Goal: Task Accomplishment & Management: Use online tool/utility

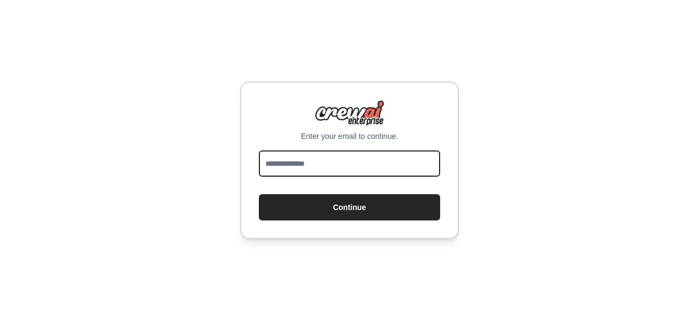
click at [338, 152] on input "email" at bounding box center [349, 163] width 181 height 26
type input "**********"
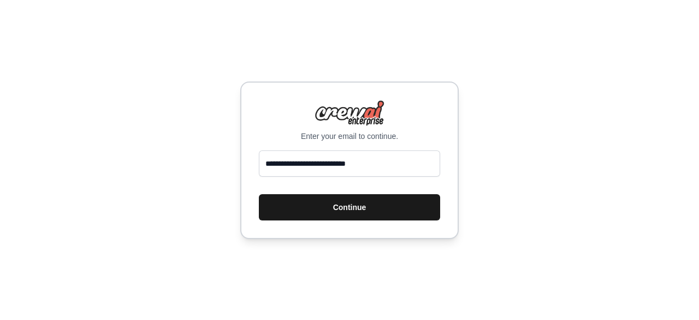
click at [345, 204] on button "Continue" at bounding box center [349, 207] width 181 height 26
click at [351, 205] on button "Continue" at bounding box center [349, 207] width 181 height 26
click at [357, 204] on button "Continue" at bounding box center [349, 207] width 181 height 26
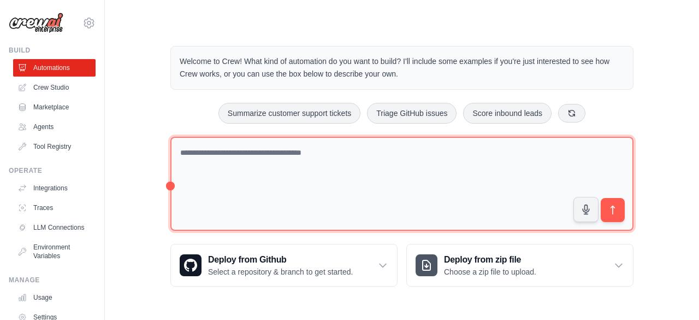
click at [359, 137] on textarea at bounding box center [401, 184] width 463 height 95
paste textarea "**********"
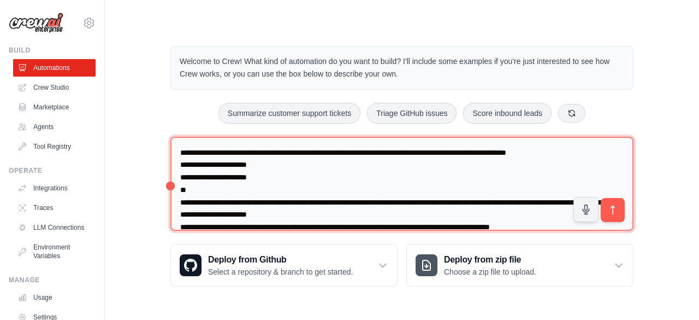
scroll to position [238, 0]
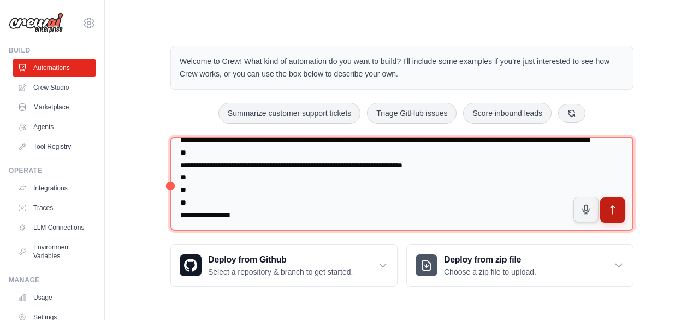
type textarea "**********"
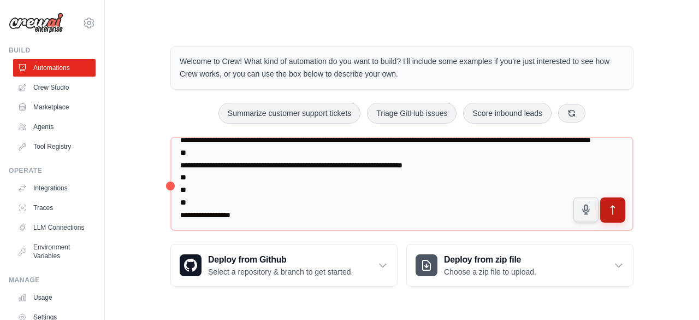
click at [621, 210] on button "submit" at bounding box center [612, 209] width 25 height 25
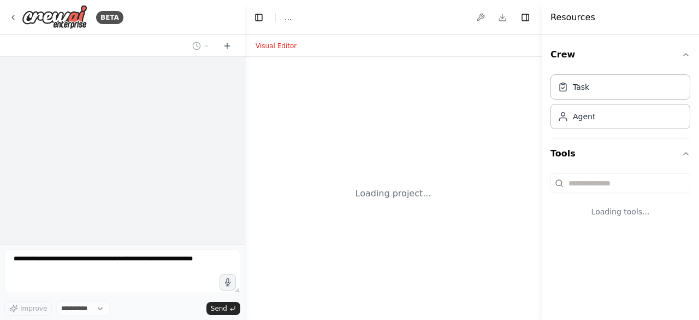
select select "****"
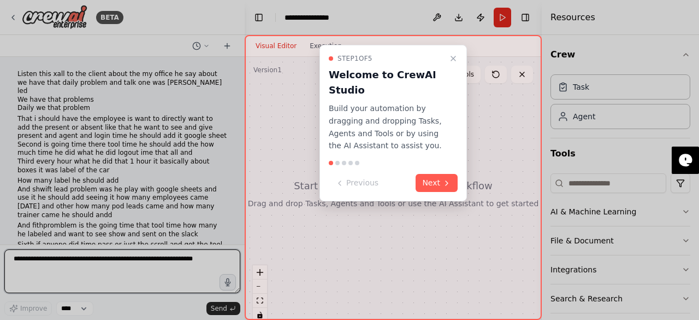
scroll to position [544, 0]
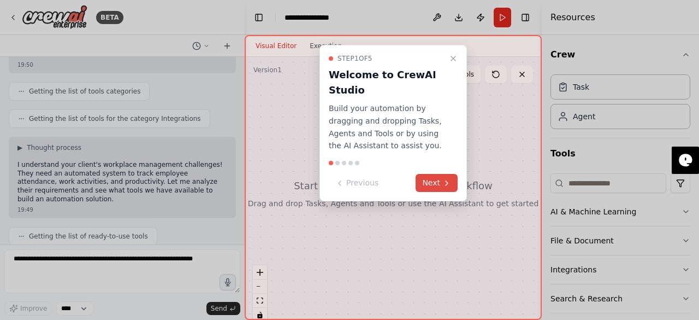
click at [422, 181] on button "Next" at bounding box center [437, 183] width 42 height 18
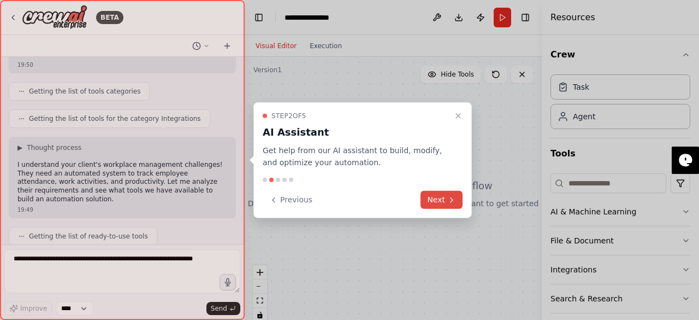
click at [436, 203] on button "Next" at bounding box center [442, 200] width 42 height 18
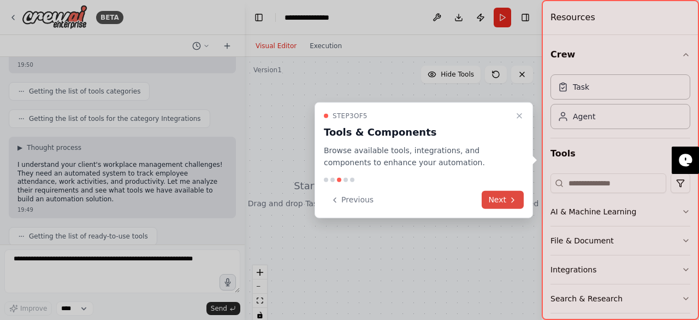
click at [491, 207] on button "Next" at bounding box center [503, 200] width 42 height 18
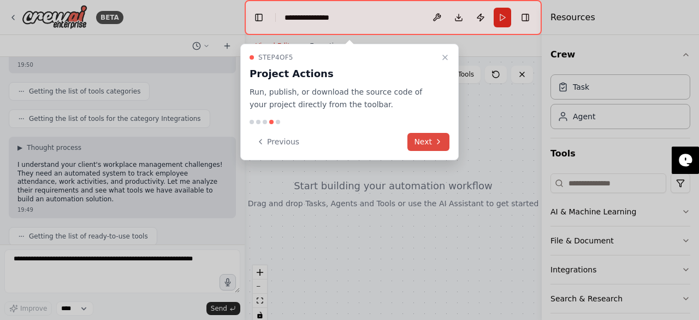
click at [435, 144] on icon at bounding box center [438, 141] width 9 height 9
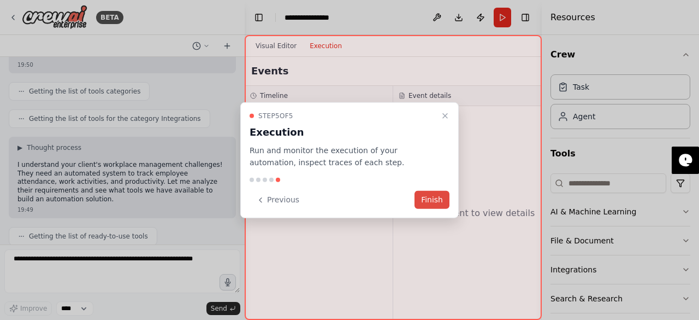
click at [441, 192] on button "Finish" at bounding box center [432, 200] width 35 height 18
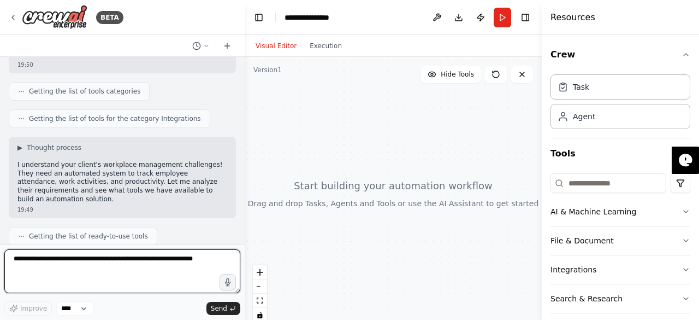
click at [128, 268] on textarea at bounding box center [122, 271] width 236 height 44
type textarea "*****"
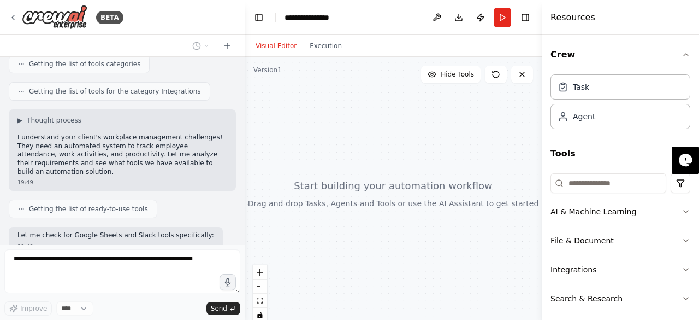
scroll to position [609, 0]
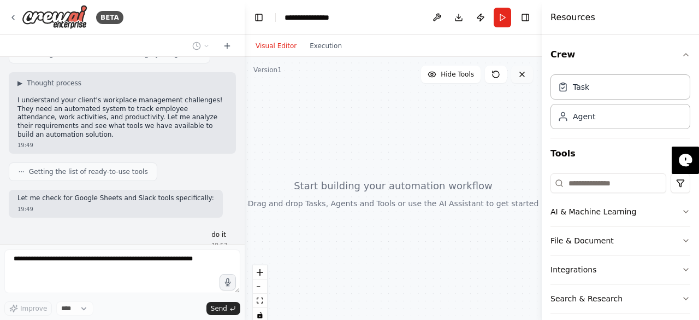
click at [519, 75] on icon at bounding box center [522, 74] width 9 height 9
click at [529, 70] on button at bounding box center [522, 74] width 22 height 17
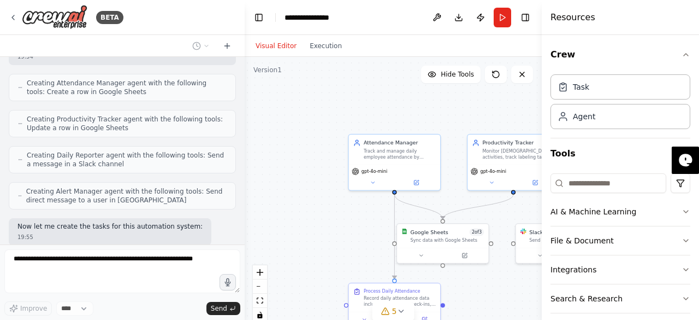
scroll to position [975, 0]
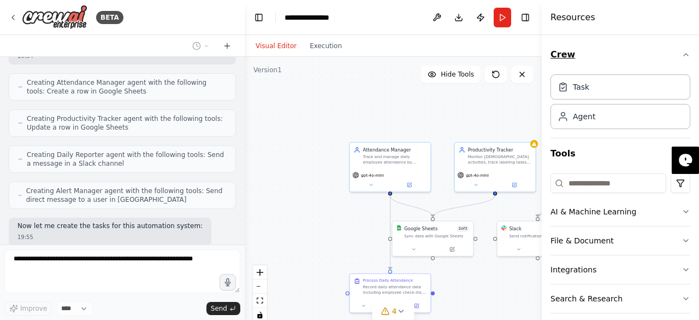
click at [670, 49] on button "Crew" at bounding box center [621, 54] width 140 height 31
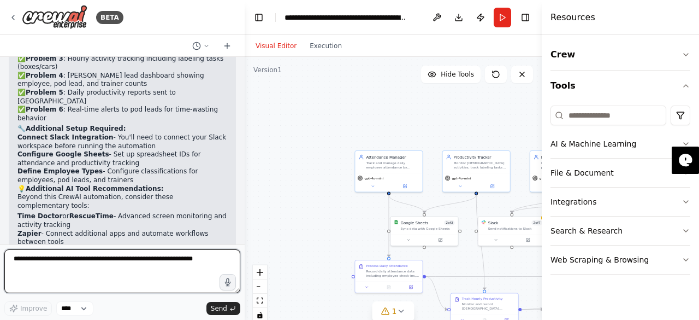
scroll to position [1571, 0]
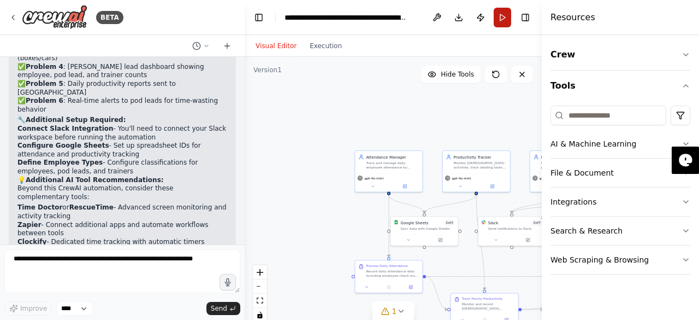
click at [505, 16] on button "Run" at bounding box center [502, 18] width 17 height 20
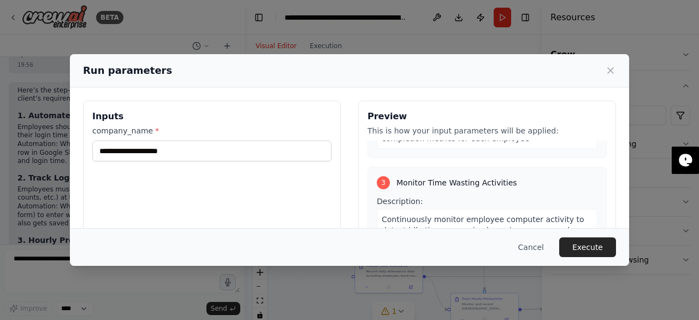
scroll to position [429, 0]
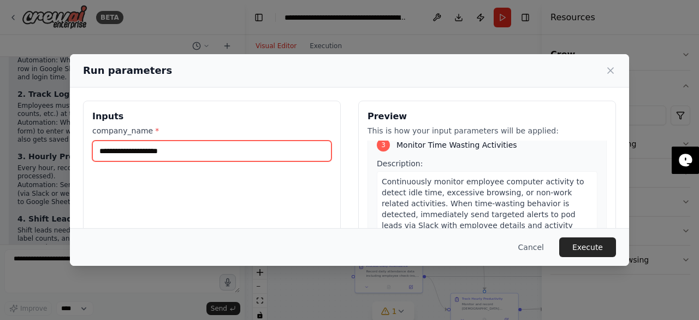
click at [241, 155] on input "company_name *" at bounding box center [211, 150] width 239 height 21
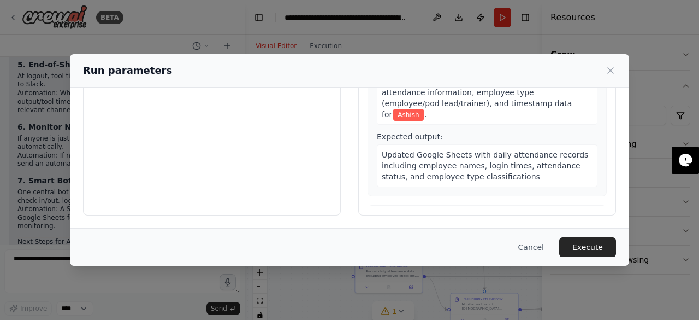
scroll to position [0, 0]
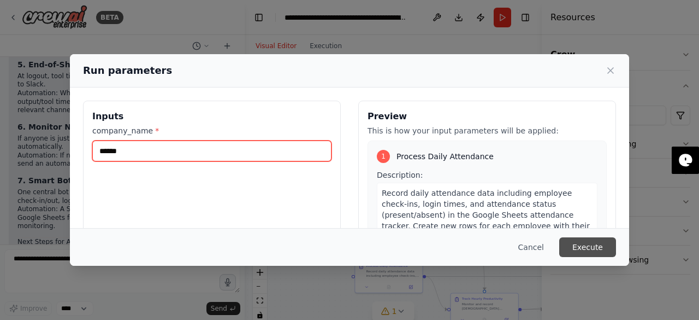
type input "******"
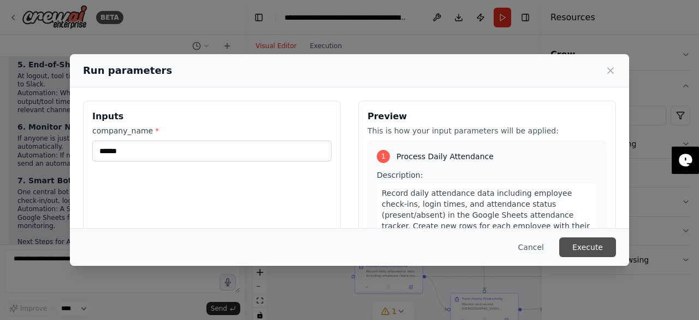
click at [574, 249] on button "Execute" at bounding box center [587, 247] width 57 height 20
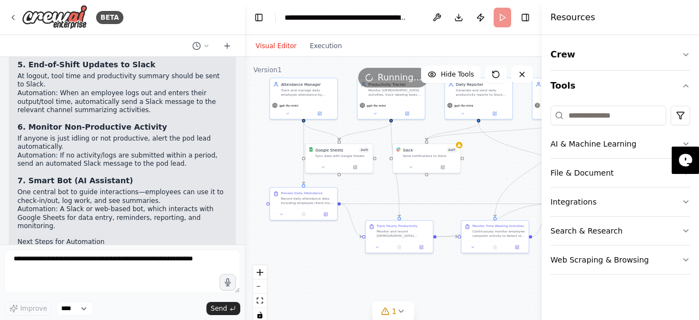
drag, startPoint x: 331, startPoint y: 223, endPoint x: 198, endPoint y: 110, distance: 174.5
click at [198, 110] on div "BETA Listen this xall to the client about the my office he say about we have th…" at bounding box center [349, 160] width 699 height 320
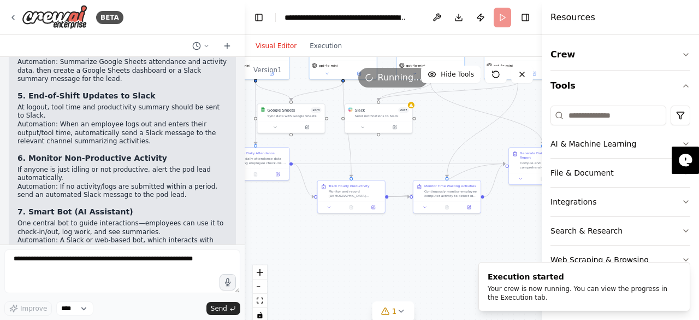
scroll to position [2114, 0]
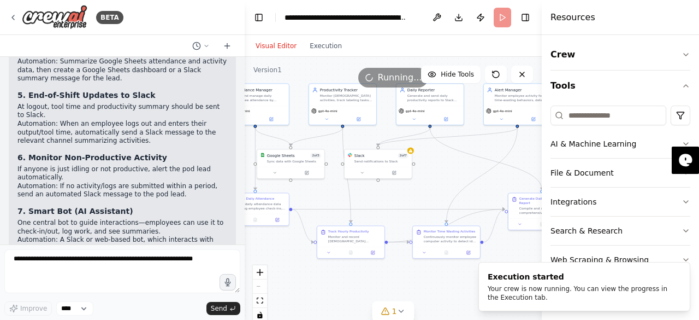
drag, startPoint x: 440, startPoint y: 268, endPoint x: 439, endPoint y: 313, distance: 44.8
click at [439, 313] on div ".deletable-edge-delete-btn { width: 20px; height: 20px; border: 0px solid #ffff…" at bounding box center [393, 193] width 297 height 273
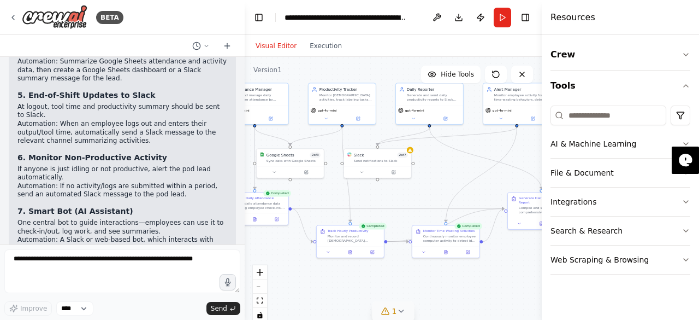
click at [389, 308] on icon at bounding box center [385, 311] width 9 height 9
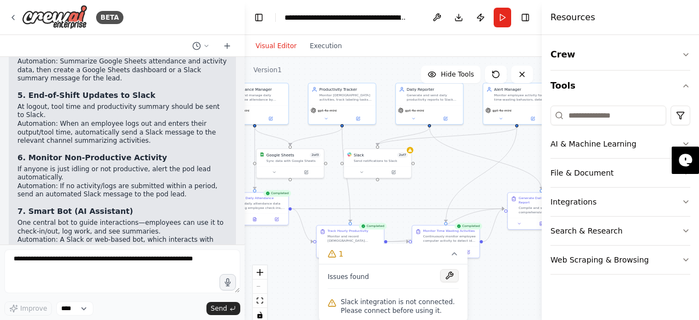
click at [451, 275] on button at bounding box center [449, 275] width 19 height 13
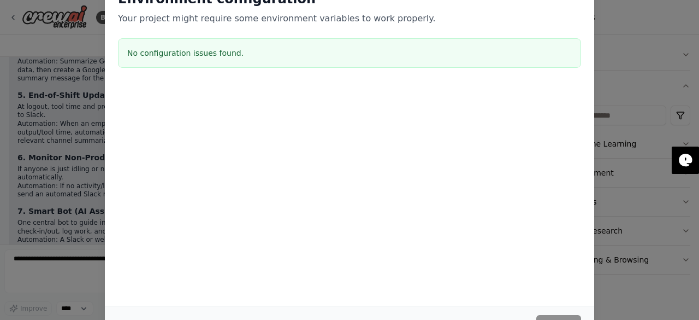
click at [59, 125] on div "Environment configuration Your project might require some environment variables…" at bounding box center [349, 160] width 699 height 320
click at [85, 69] on div "Environment configuration Your project might require some environment variables…" at bounding box center [349, 160] width 699 height 320
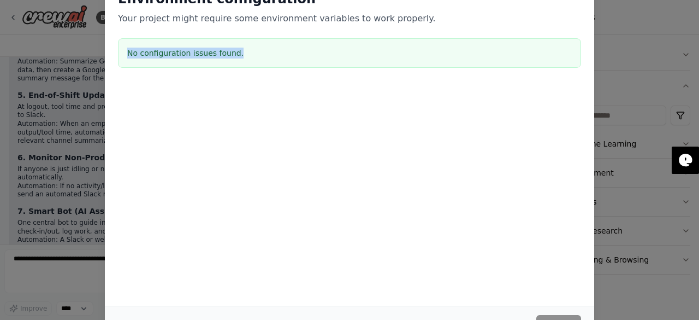
click at [0, 80] on div "Environment configuration Your project might require some environment variables…" at bounding box center [349, 160] width 699 height 320
drag, startPoint x: 0, startPoint y: 80, endPoint x: 368, endPoint y: 67, distance: 368.5
click at [368, 67] on div "Environment configuration Your project might require some environment variables…" at bounding box center [349, 160] width 699 height 320
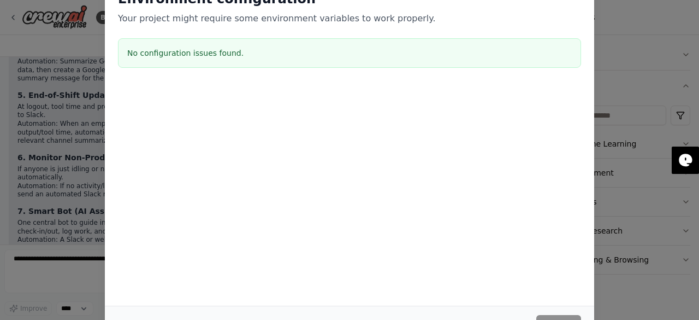
drag, startPoint x: 415, startPoint y: 154, endPoint x: 557, endPoint y: 313, distance: 213.2
click at [557, 313] on div "Environment configuration Your project might require some environment variables…" at bounding box center [350, 160] width 490 height 366
click at [557, 313] on div "Cancel Save" at bounding box center [350, 324] width 490 height 38
click at [654, 124] on div "Environment configuration Your project might require some environment variables…" at bounding box center [349, 160] width 699 height 320
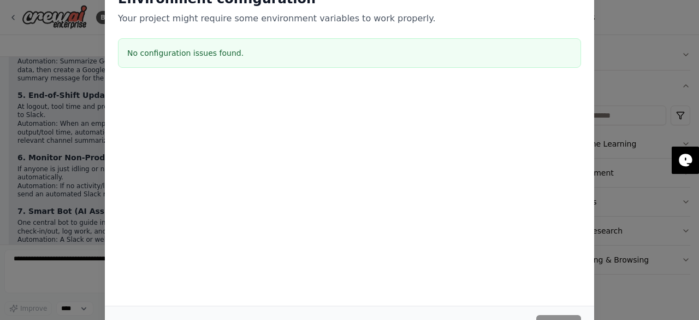
click at [654, 124] on div "Environment configuration Your project might require some environment variables…" at bounding box center [349, 160] width 699 height 320
click at [652, 119] on div "Environment configuration Your project might require some environment variables…" at bounding box center [349, 160] width 699 height 320
click at [97, 37] on div "Environment configuration Your project might require some environment variables…" at bounding box center [349, 160] width 699 height 320
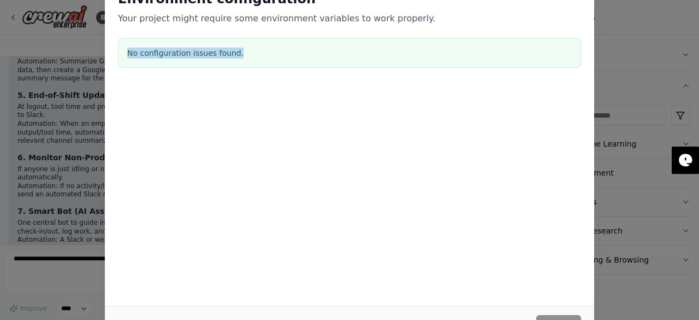
click at [97, 37] on div "Environment configuration Your project might require some environment variables…" at bounding box center [349, 160] width 699 height 320
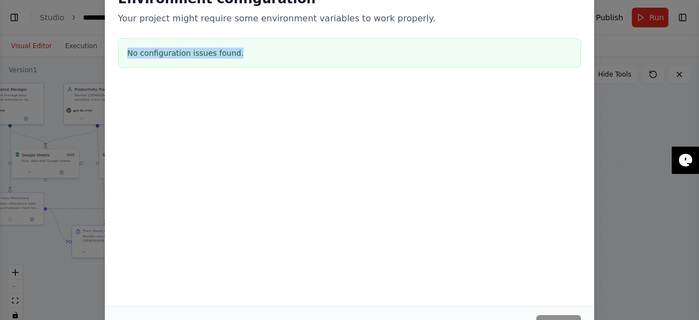
select select "****"
click at [656, 78] on div "Environment configuration Your project might require some environment variables…" at bounding box center [349, 160] width 699 height 320
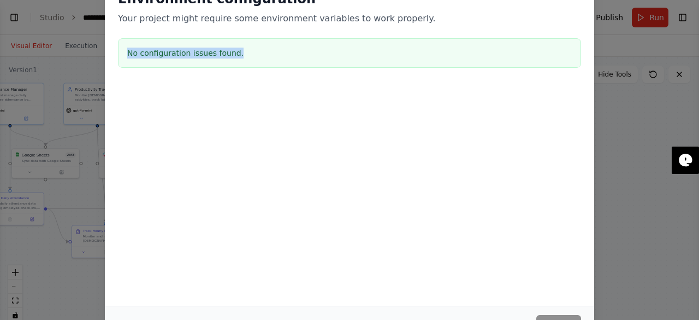
click at [656, 78] on div "Environment configuration Your project might require some environment variables…" at bounding box center [349, 160] width 699 height 320
click at [271, 87] on div at bounding box center [350, 91] width 490 height 13
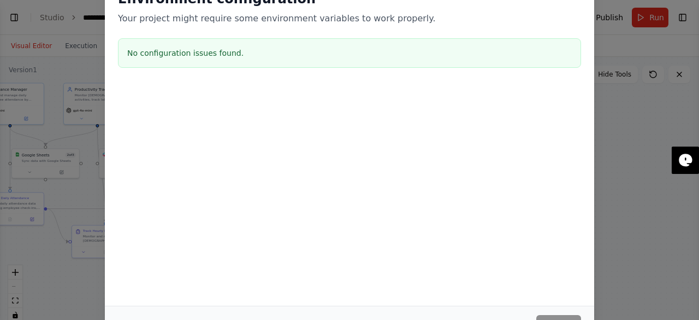
click at [271, 87] on div at bounding box center [350, 91] width 490 height 13
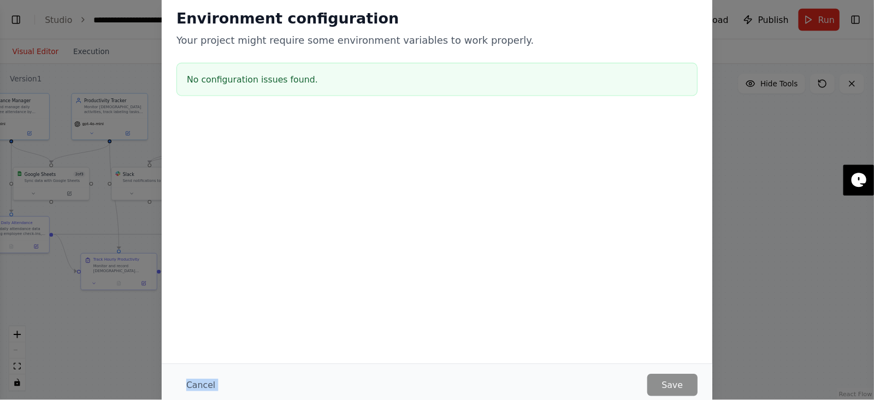
scroll to position [1950, 0]
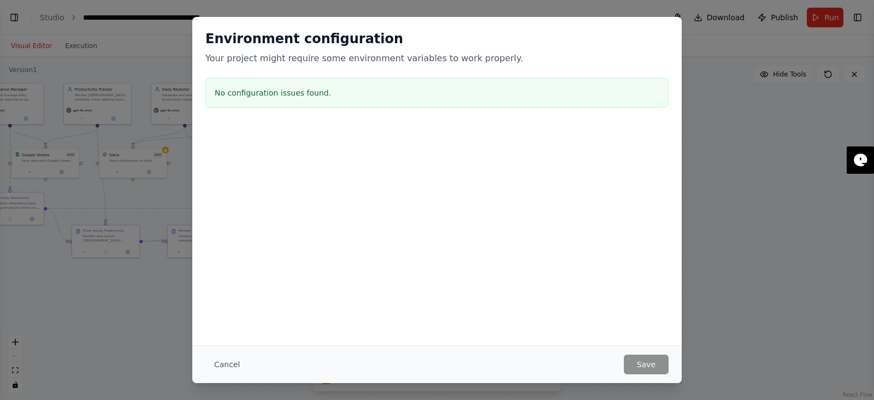
drag, startPoint x: 698, startPoint y: 2, endPoint x: 585, endPoint y: 288, distance: 308.0
click at [585, 288] on div "Environment configuration Your project might require some environment variables…" at bounding box center [437, 181] width 490 height 328
click at [225, 319] on button "Cancel" at bounding box center [226, 365] width 43 height 20
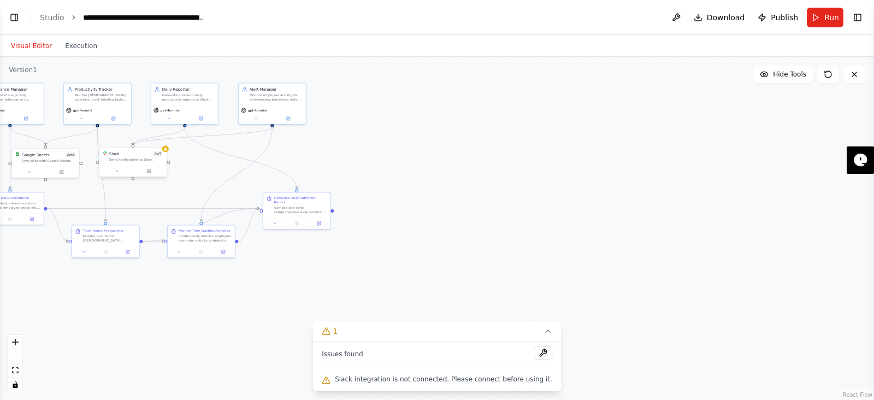
click at [145, 163] on div "Slack 2 of 7 Send notifications to Slack" at bounding box center [132, 156] width 67 height 17
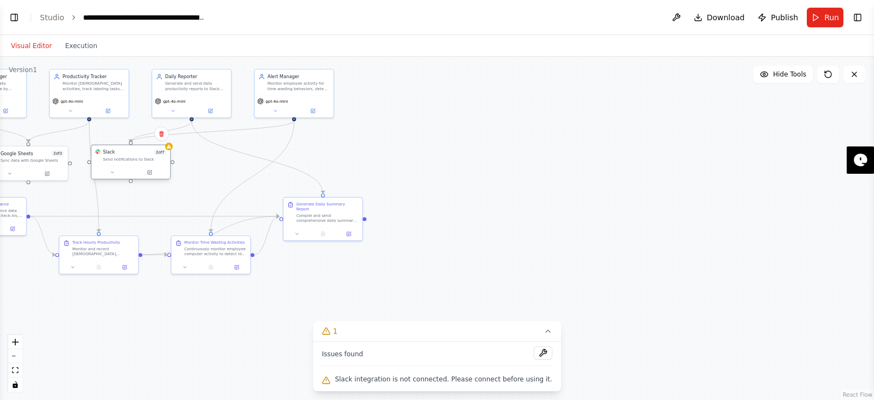
click at [113, 177] on div at bounding box center [130, 172] width 79 height 13
drag, startPoint x: 114, startPoint y: 177, endPoint x: 78, endPoint y: 217, distance: 53.8
click at [78, 204] on div at bounding box center [108, 197] width 79 height 13
click at [79, 209] on icon at bounding box center [76, 210] width 5 height 5
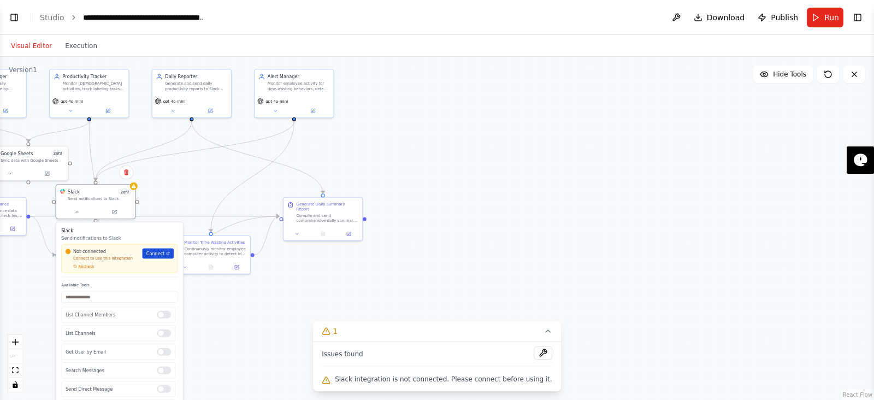
click at [162, 255] on span "Connect" at bounding box center [155, 253] width 19 height 7
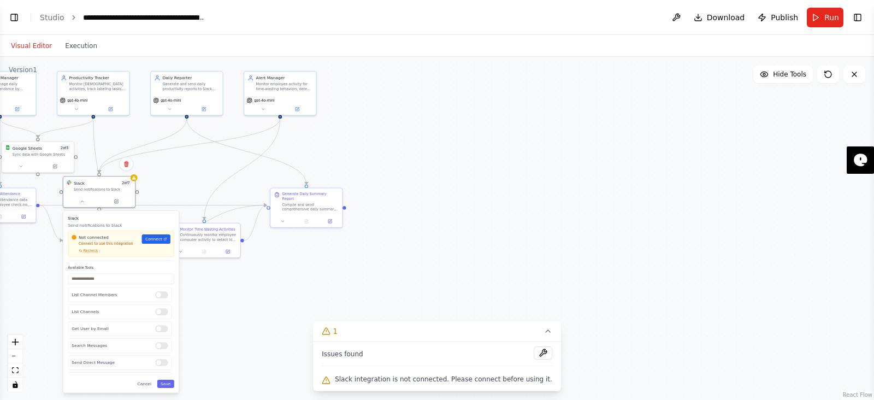
click at [136, 91] on div ".deletable-edge-delete-btn { width: 20px; height: 20px; border: 0px solid #ffff…" at bounding box center [437, 228] width 874 height 343
click at [62, 14] on ol "**********" at bounding box center [123, 17] width 166 height 11
